Goal: Browse casually

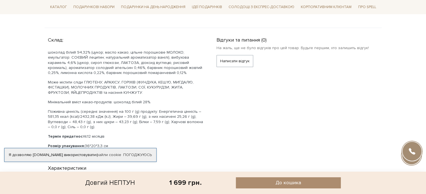
scroll to position [308, 0]
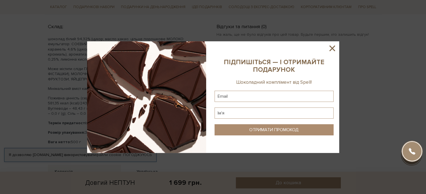
click at [331, 48] on icon at bounding box center [332, 49] width 6 height 6
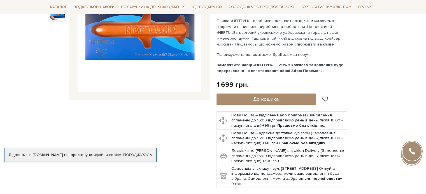
scroll to position [56, 0]
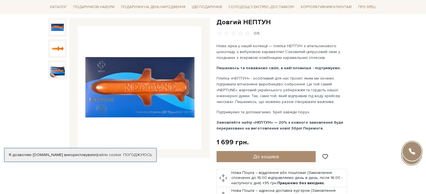
click at [56, 30] on img at bounding box center [57, 27] width 15 height 15
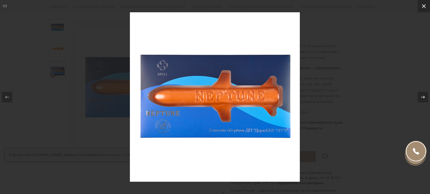
click at [419, 9] on button at bounding box center [423, 6] width 12 height 12
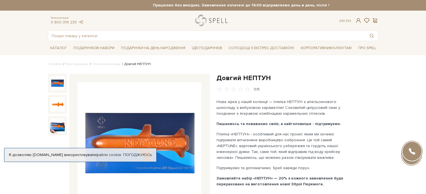
click at [199, 22] on link "logo" at bounding box center [212, 20] width 35 height 11
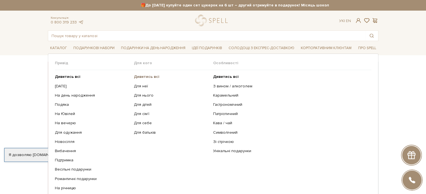
click at [145, 77] on b "Дивитись всі" at bounding box center [146, 76] width 25 height 5
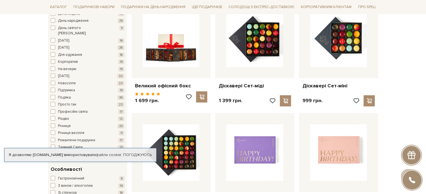
scroll to position [364, 0]
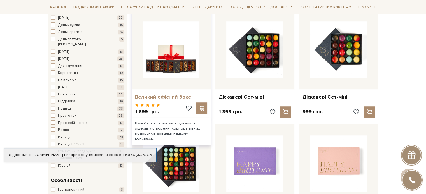
click at [149, 94] on link "Великий офісний бокс" at bounding box center [171, 97] width 72 height 6
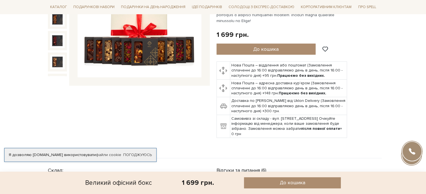
scroll to position [196, 0]
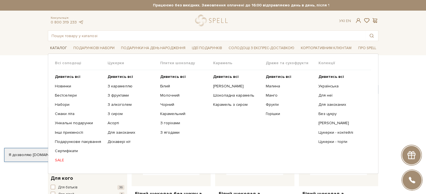
click at [52, 48] on span "Каталог" at bounding box center [58, 48] width 21 height 9
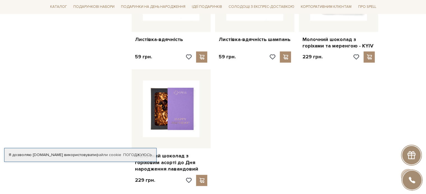
scroll to position [727, 0]
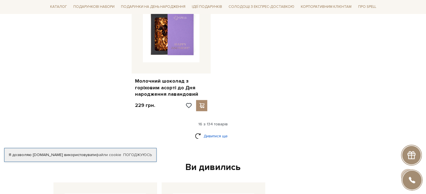
click at [215, 131] on link "Дивитися ще" at bounding box center [213, 136] width 36 height 10
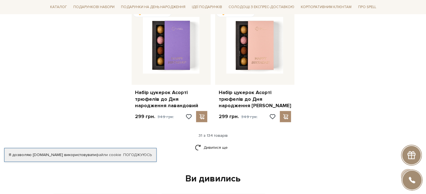
scroll to position [1343, 0]
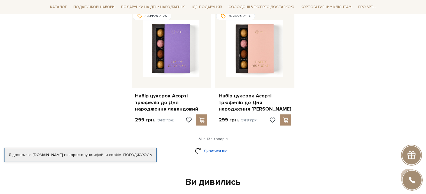
click at [214, 146] on link "Дивитися ще" at bounding box center [213, 151] width 36 height 10
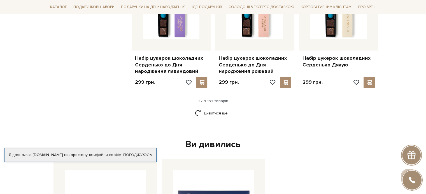
scroll to position [2042, 0]
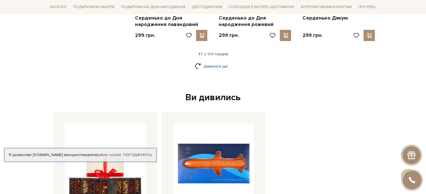
click at [211, 62] on link "Дивитися ще" at bounding box center [213, 67] width 36 height 10
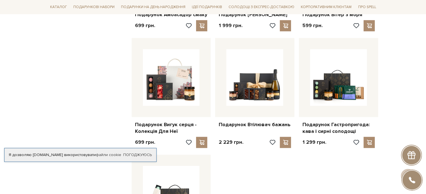
scroll to position [2686, 0]
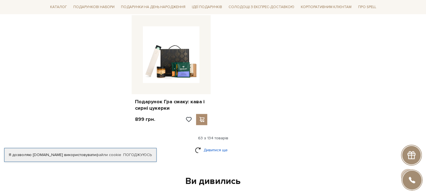
click at [207, 145] on link "Дивитися ще" at bounding box center [213, 150] width 36 height 10
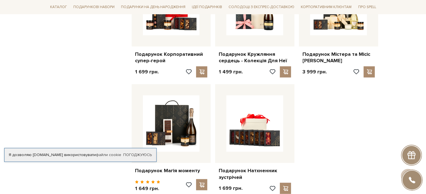
scroll to position [3217, 0]
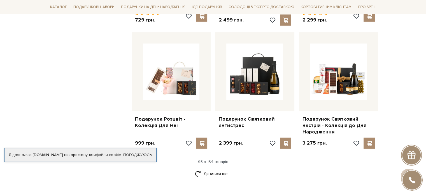
scroll to position [3833, 0]
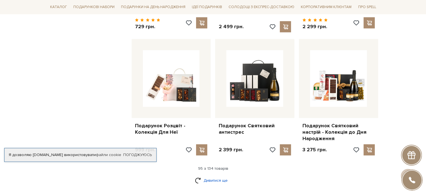
click at [212, 176] on link "Дивитися ще" at bounding box center [213, 181] width 36 height 10
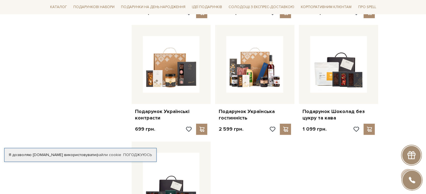
scroll to position [4560, 0]
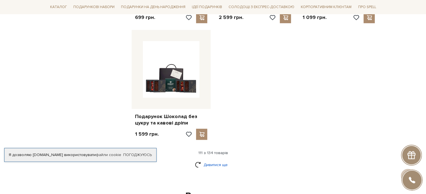
click at [207, 160] on link "Дивитися ще" at bounding box center [213, 165] width 36 height 10
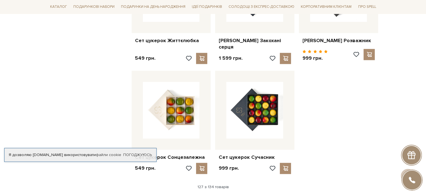
scroll to position [5176, 0]
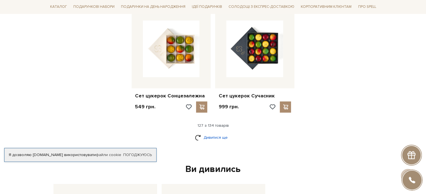
click at [210, 133] on link "Дивитися ще" at bounding box center [213, 138] width 36 height 10
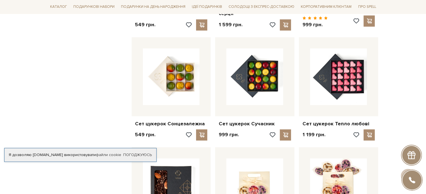
scroll to position [4952, 0]
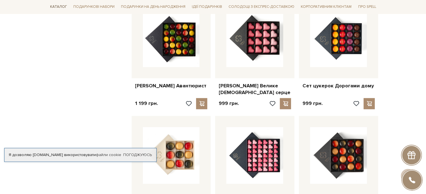
click at [57, 6] on span "Каталог" at bounding box center [58, 7] width 21 height 9
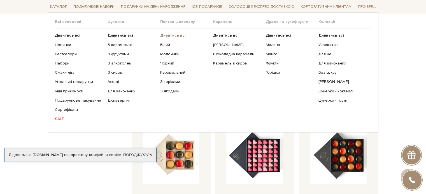
click at [171, 36] on b "Дивитись всі" at bounding box center [172, 35] width 25 height 5
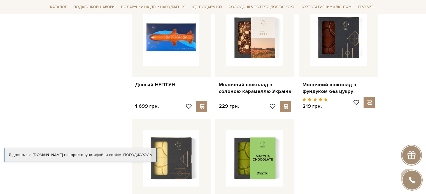
scroll to position [588, 0]
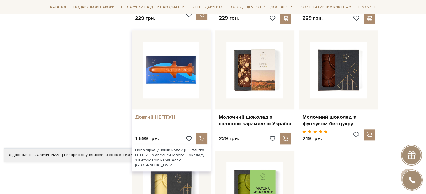
click at [156, 114] on link "Довгий НЕПТУН" at bounding box center [171, 117] width 72 height 6
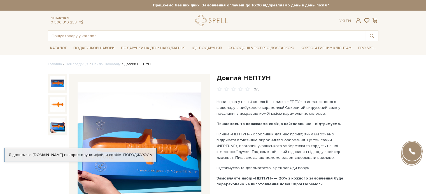
click at [57, 127] on img at bounding box center [57, 126] width 15 height 15
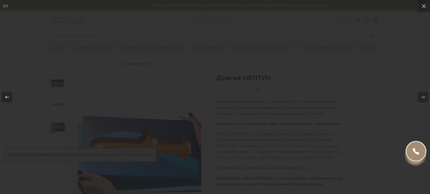
click at [57, 127] on div at bounding box center [215, 97] width 430 height 194
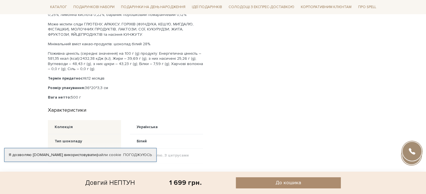
scroll to position [336, 0]
